Goal: Task Accomplishment & Management: Use online tool/utility

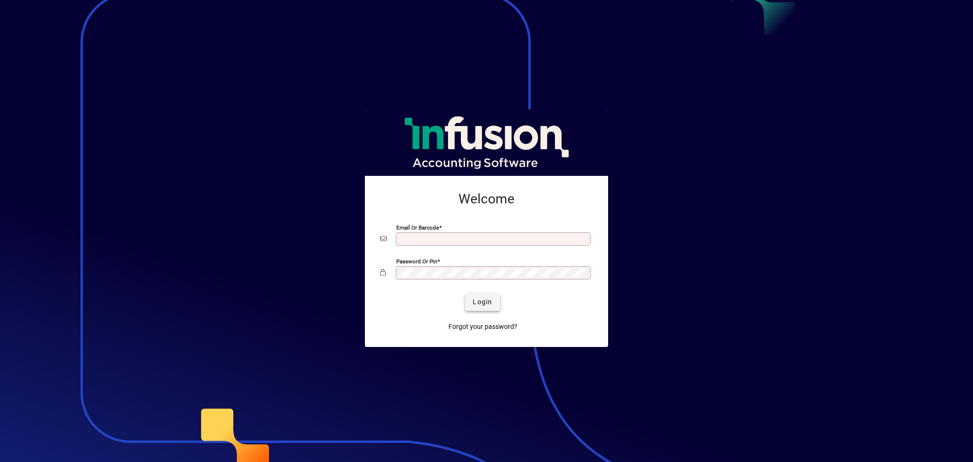
type input "**********"
click at [475, 307] on span "Login" at bounding box center [482, 302] width 19 height 10
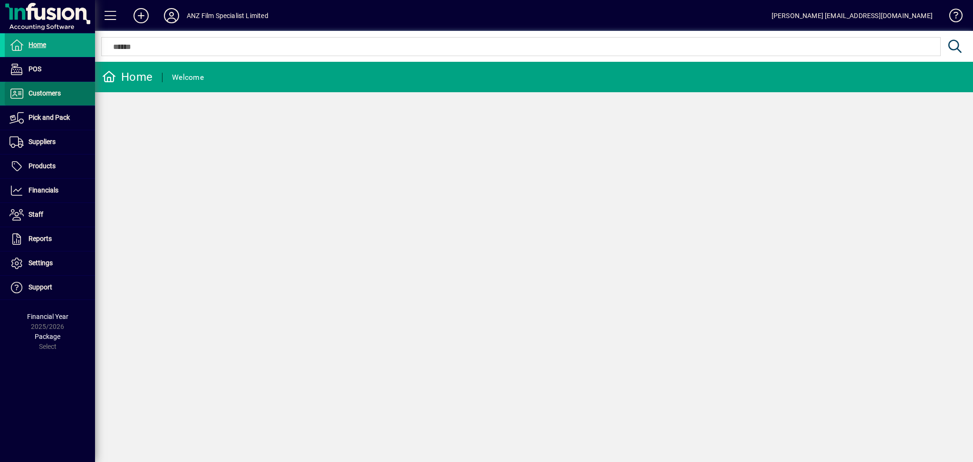
click at [43, 100] on span at bounding box center [50, 93] width 90 height 23
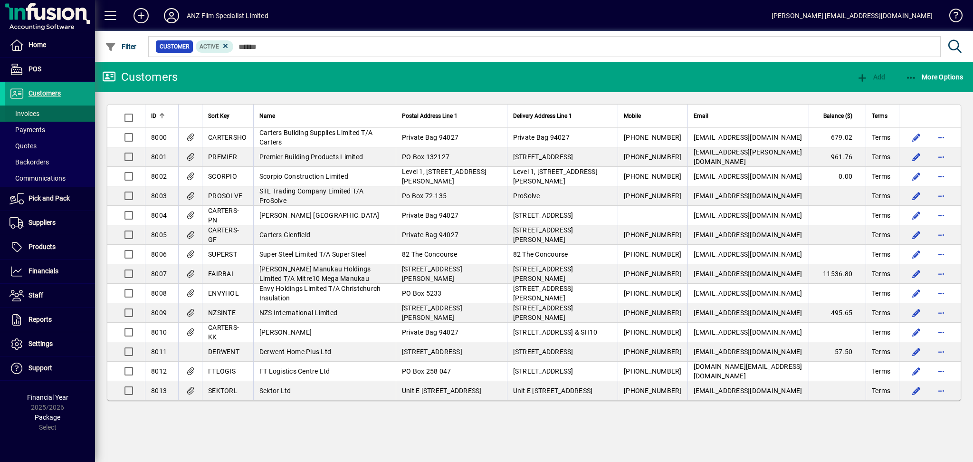
click at [39, 114] on span "Invoices" at bounding box center [22, 114] width 35 height 10
